Goal: Communication & Community: Participate in discussion

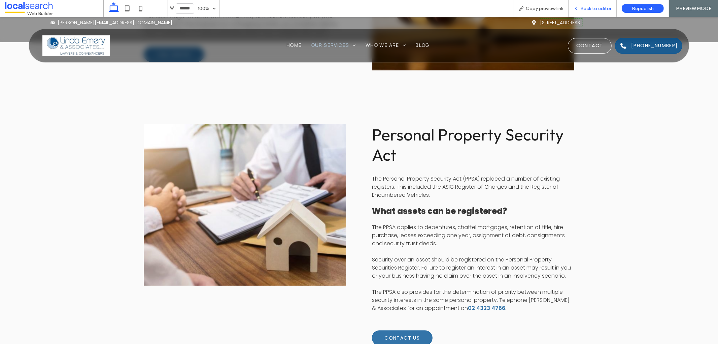
click at [584, 9] on span "Back to editor" at bounding box center [596, 9] width 31 height 6
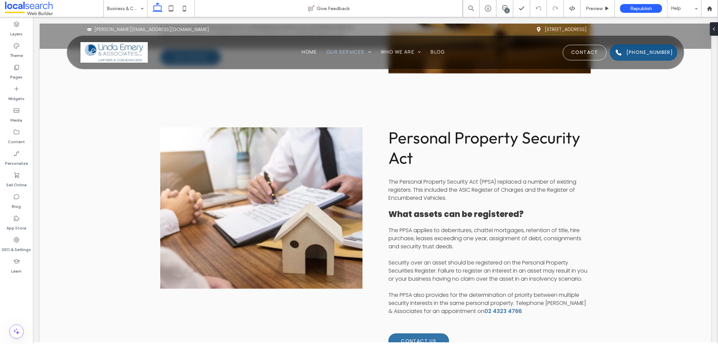
scroll to position [746, 0]
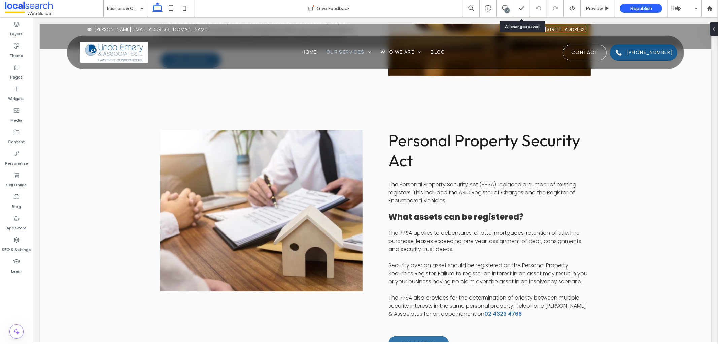
click at [508, 9] on div "7" at bounding box center [507, 10] width 5 height 5
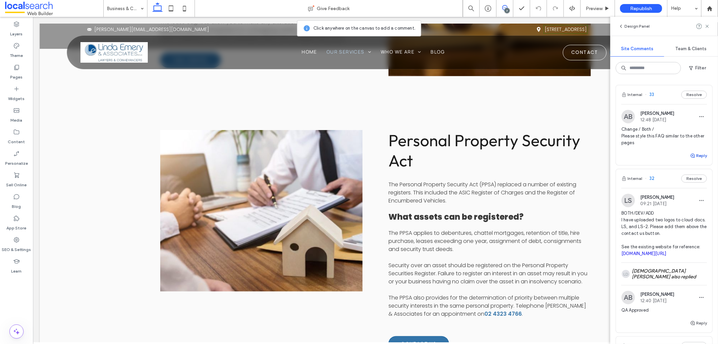
click at [692, 156] on button "Reply" at bounding box center [699, 156] width 17 height 8
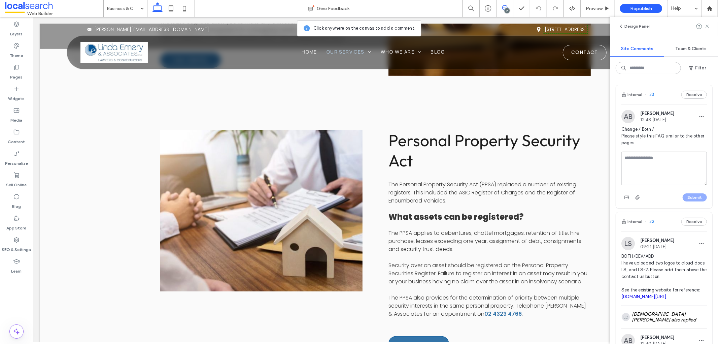
click at [664, 158] on textarea at bounding box center [665, 169] width 86 height 34
type textarea "**********"
click at [683, 194] on button "Submit" at bounding box center [695, 197] width 24 height 8
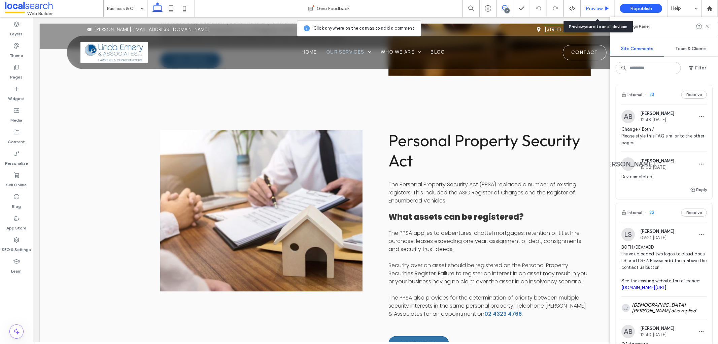
click at [598, 11] on div "Preview" at bounding box center [598, 8] width 34 height 17
click at [598, 9] on span "Preview" at bounding box center [594, 9] width 17 height 6
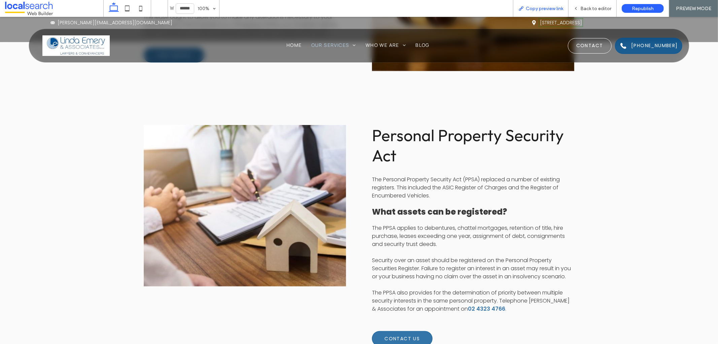
scroll to position [748, 0]
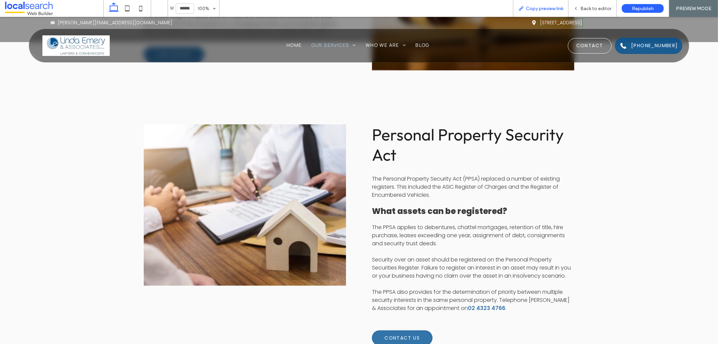
click at [539, 11] on div "Copy preview link" at bounding box center [541, 8] width 56 height 17
click at [536, 7] on span "Copy preview link" at bounding box center [544, 9] width 37 height 6
